Goal: Task Accomplishment & Management: Manage account settings

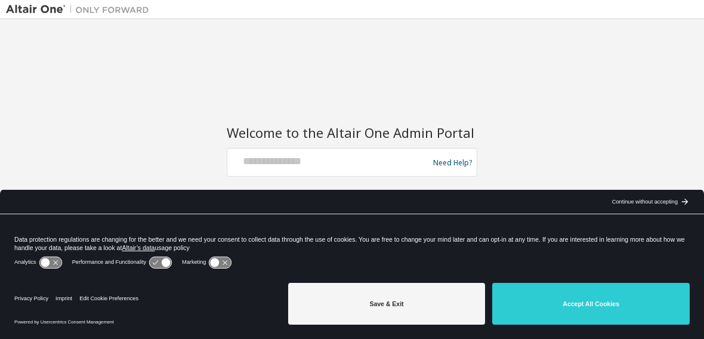
click at [445, 93] on div "Welcome to the Altair One Admin Portal Need Help? Please make sure that you pro…" at bounding box center [352, 161] width 692 height 273
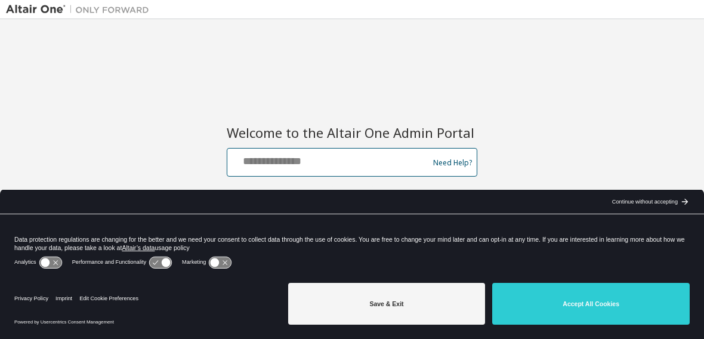
click at [382, 158] on input "text" at bounding box center [329, 159] width 195 height 17
type input "**********"
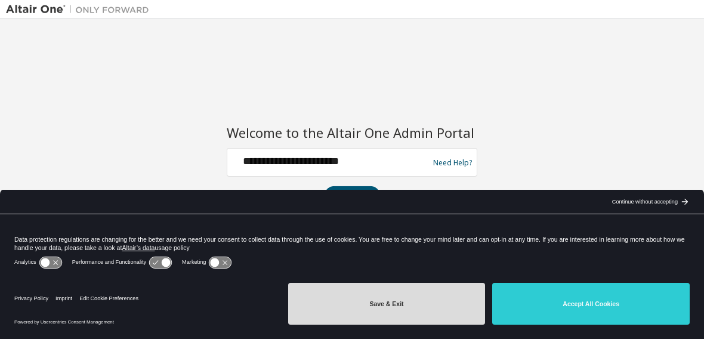
click at [390, 310] on button "Save & Exit" at bounding box center [387, 304] width 198 height 42
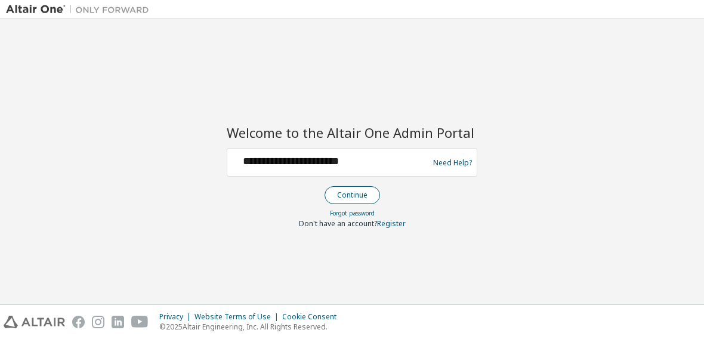
click at [359, 190] on button "Continue" at bounding box center [353, 195] width 56 height 18
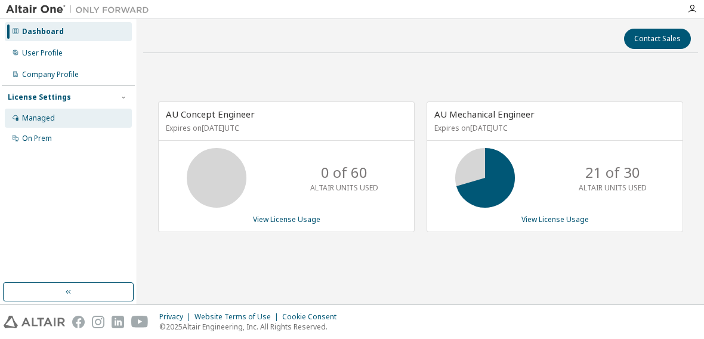
click at [59, 118] on div "Managed" at bounding box center [68, 118] width 127 height 19
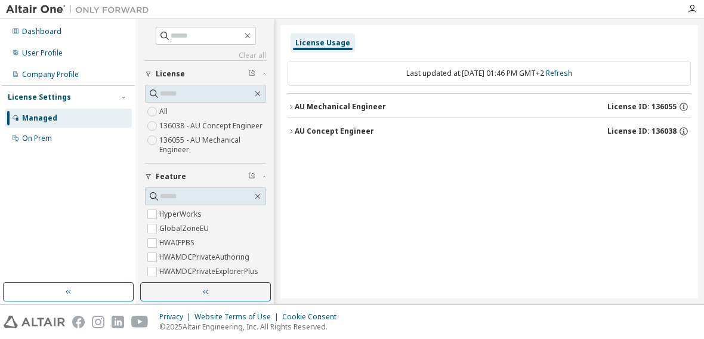
click at [294, 130] on icon "button" at bounding box center [291, 131] width 7 height 7
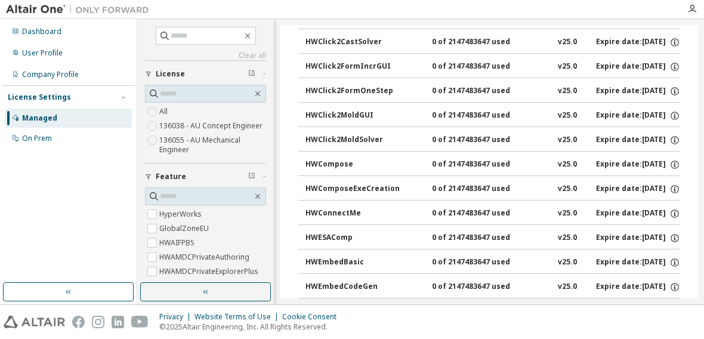
scroll to position [298, 0]
